Goal: Information Seeking & Learning: Learn about a topic

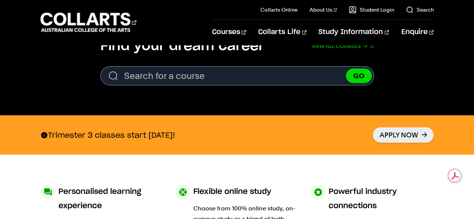
scroll to position [270, 0]
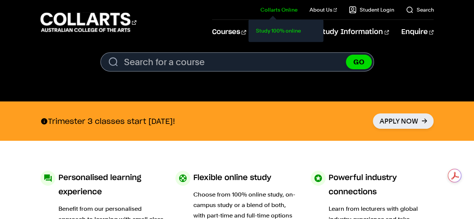
click at [262, 33] on link "Study 100% online" at bounding box center [285, 30] width 63 height 10
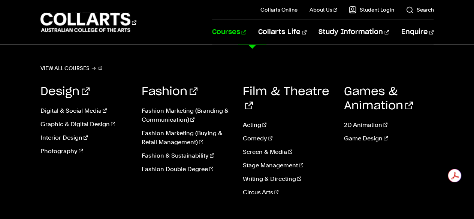
click at [244, 31] on link "Courses" at bounding box center [229, 32] width 34 height 25
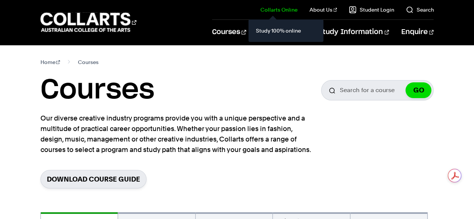
click at [288, 8] on link "Collarts Online" at bounding box center [278, 9] width 37 height 7
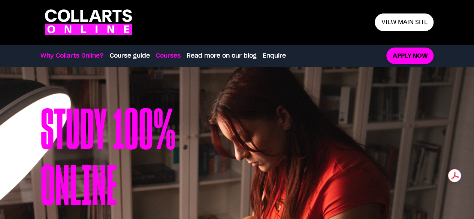
click at [157, 54] on link "Courses" at bounding box center [168, 55] width 25 height 9
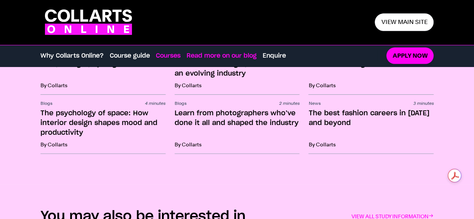
scroll to position [1170, 0]
